Goal: Information Seeking & Learning: Learn about a topic

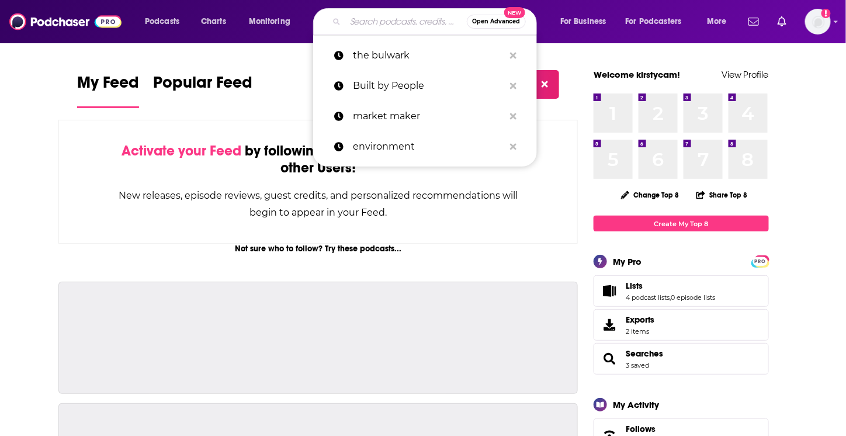
click at [398, 22] on input "Search podcasts, credits, & more..." at bounding box center [406, 21] width 122 height 19
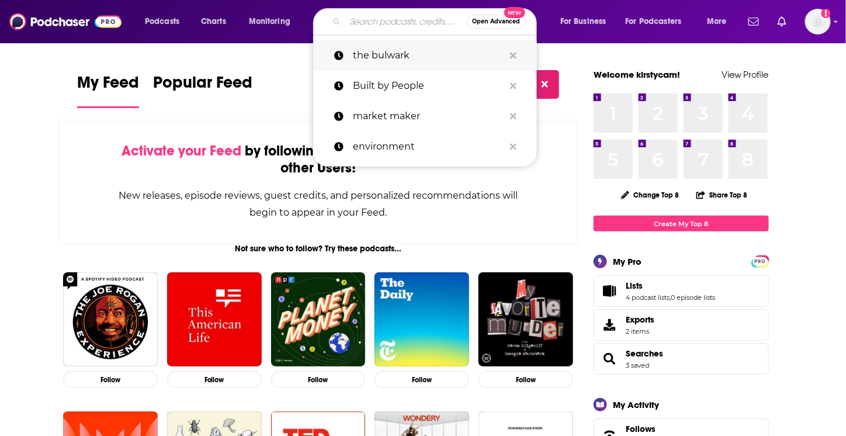
click at [400, 53] on p "the bulwark" at bounding box center [428, 55] width 151 height 30
type input "the bulwark"
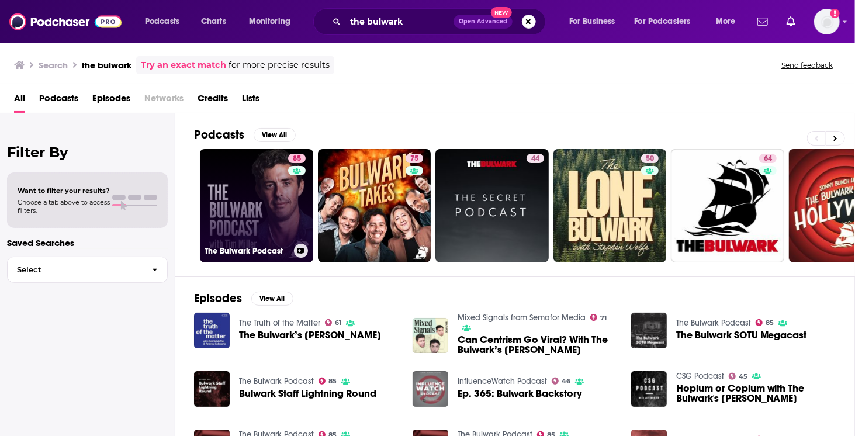
click at [233, 205] on link "85 The Bulwark Podcast" at bounding box center [256, 205] width 113 height 113
